Goal: Contribute content

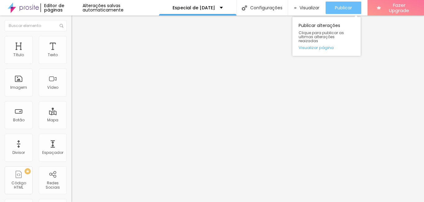
click at [345, 8] on span "Publicar" at bounding box center [343, 7] width 17 height 5
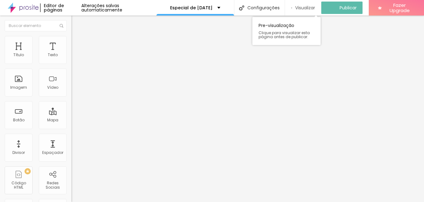
click at [310, 7] on span "Visualizar" at bounding box center [305, 7] width 20 height 5
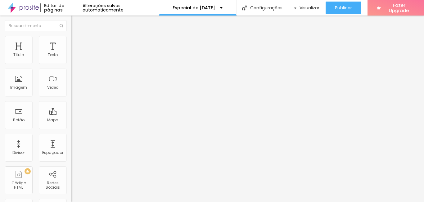
click at [71, 41] on li "Avançado" at bounding box center [106, 39] width 71 height 6
click at [71, 36] on li "Estilo" at bounding box center [106, 33] width 71 height 6
click at [76, 20] on img "button" at bounding box center [78, 22] width 5 height 5
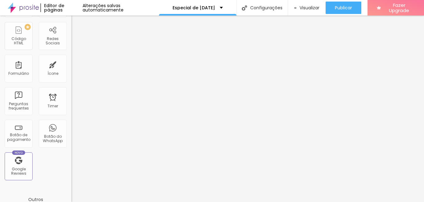
scroll to position [155, 0]
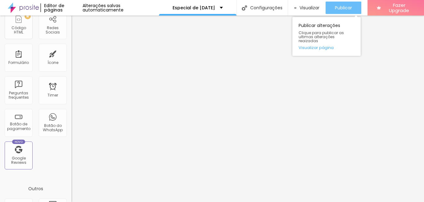
click at [338, 5] on span "Publicar" at bounding box center [343, 7] width 17 height 5
